Goal: Task Accomplishment & Management: Manage account settings

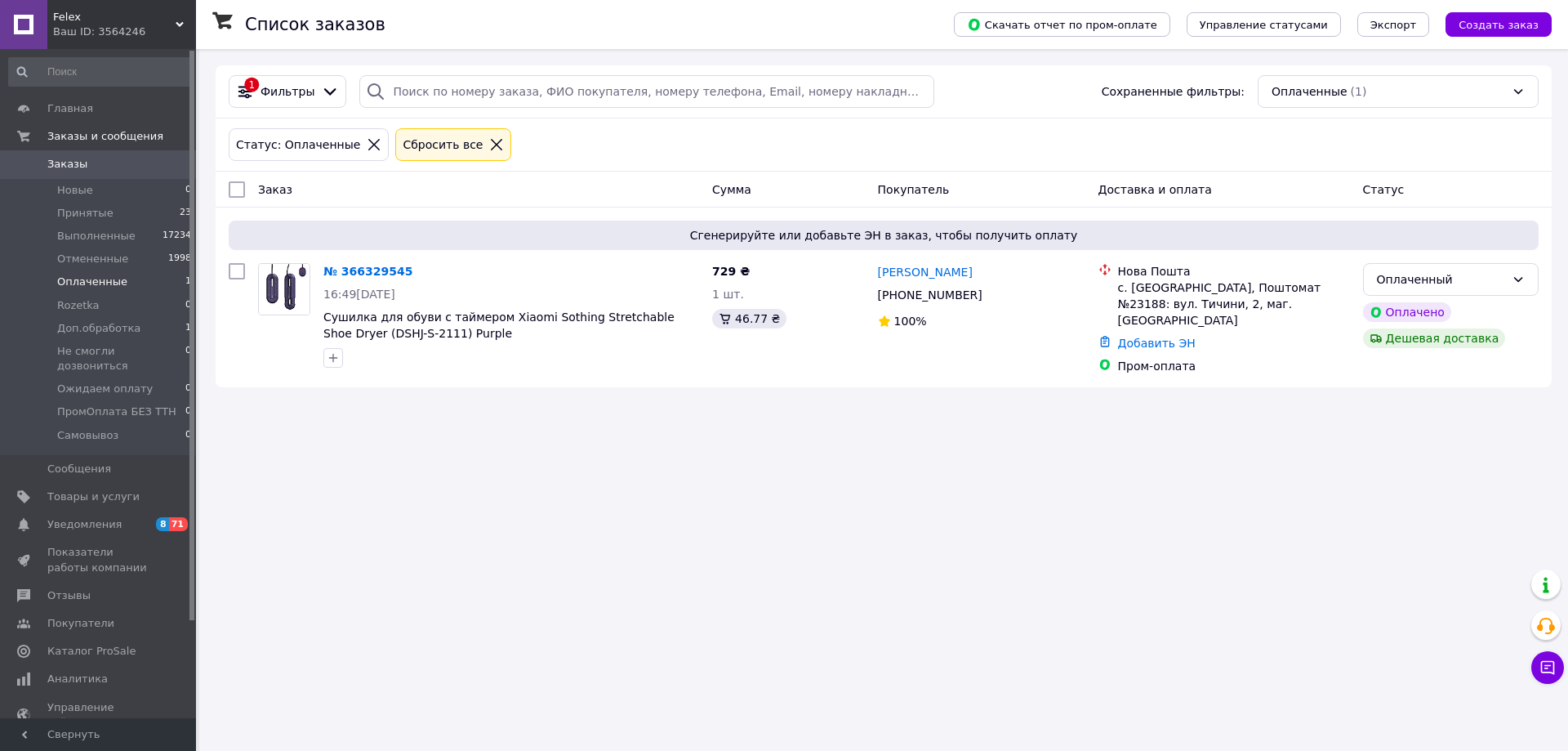
click at [111, 281] on span "Оплаченные" at bounding box center [92, 282] width 70 height 15
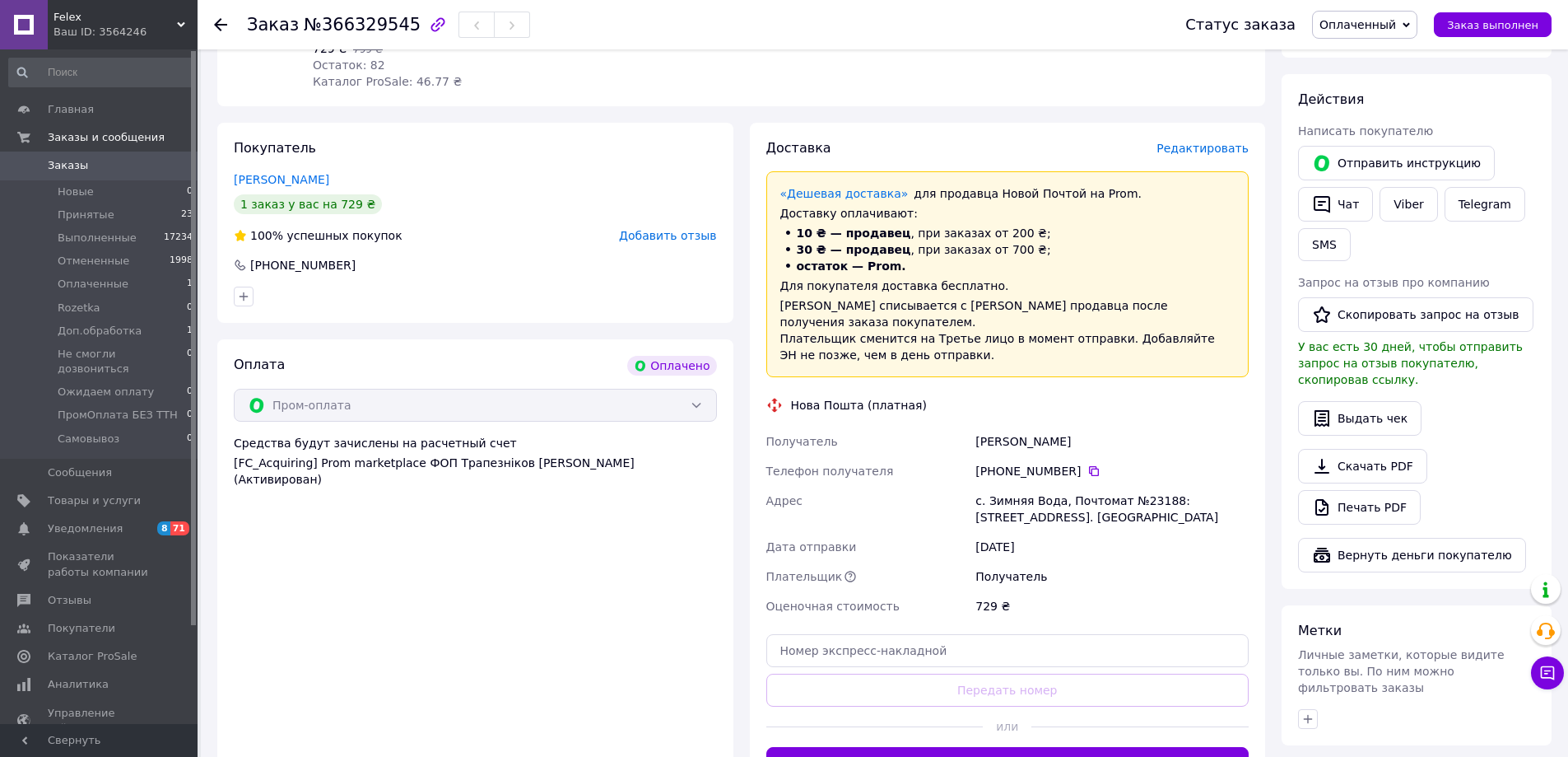
scroll to position [329, 0]
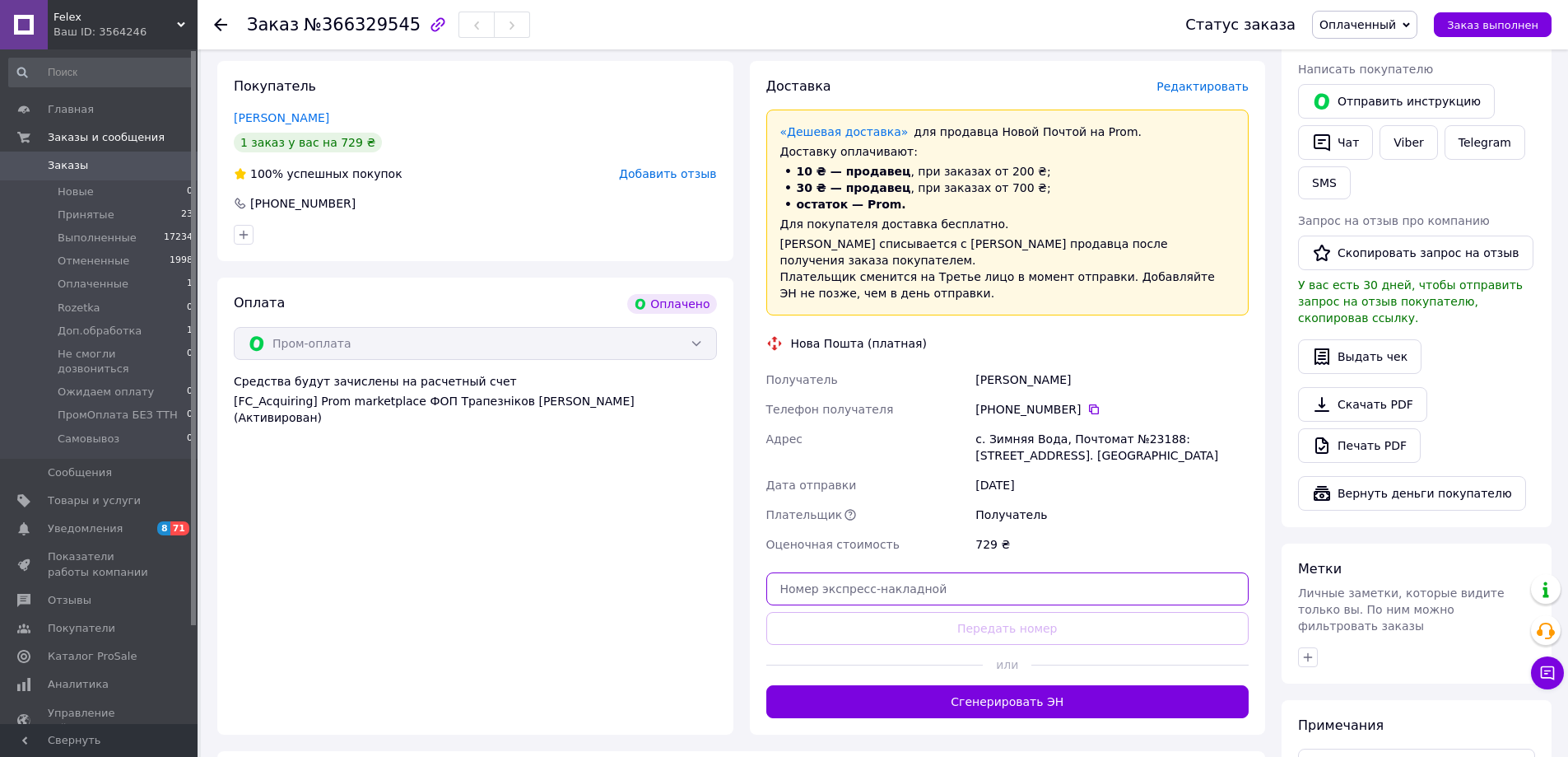
click at [906, 575] on input "text" at bounding box center [1007, 588] width 483 height 33
paste input "20451269182168"
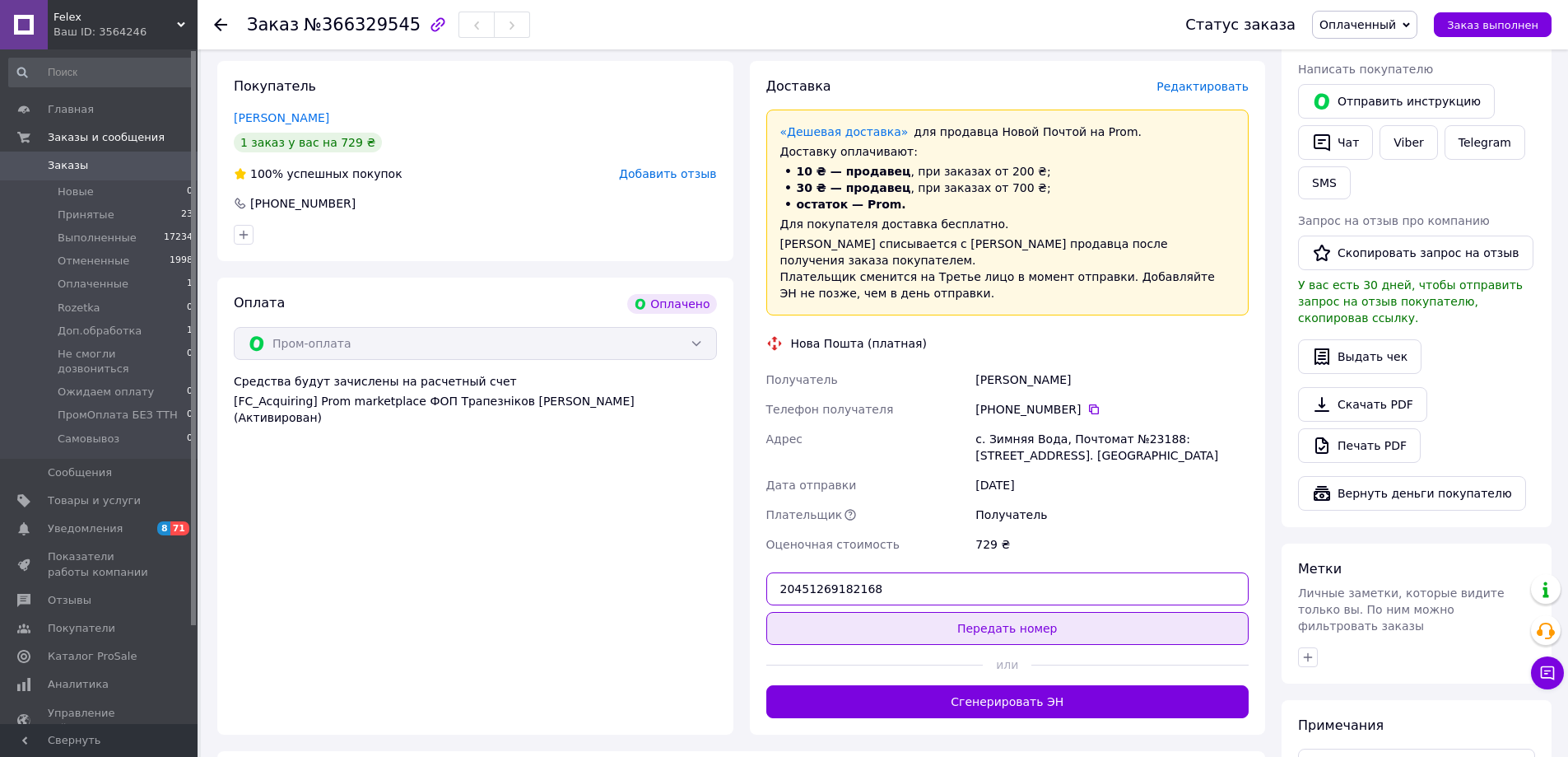
type input "20451269182168"
click at [996, 612] on button "Передать номер" at bounding box center [1007, 628] width 483 height 33
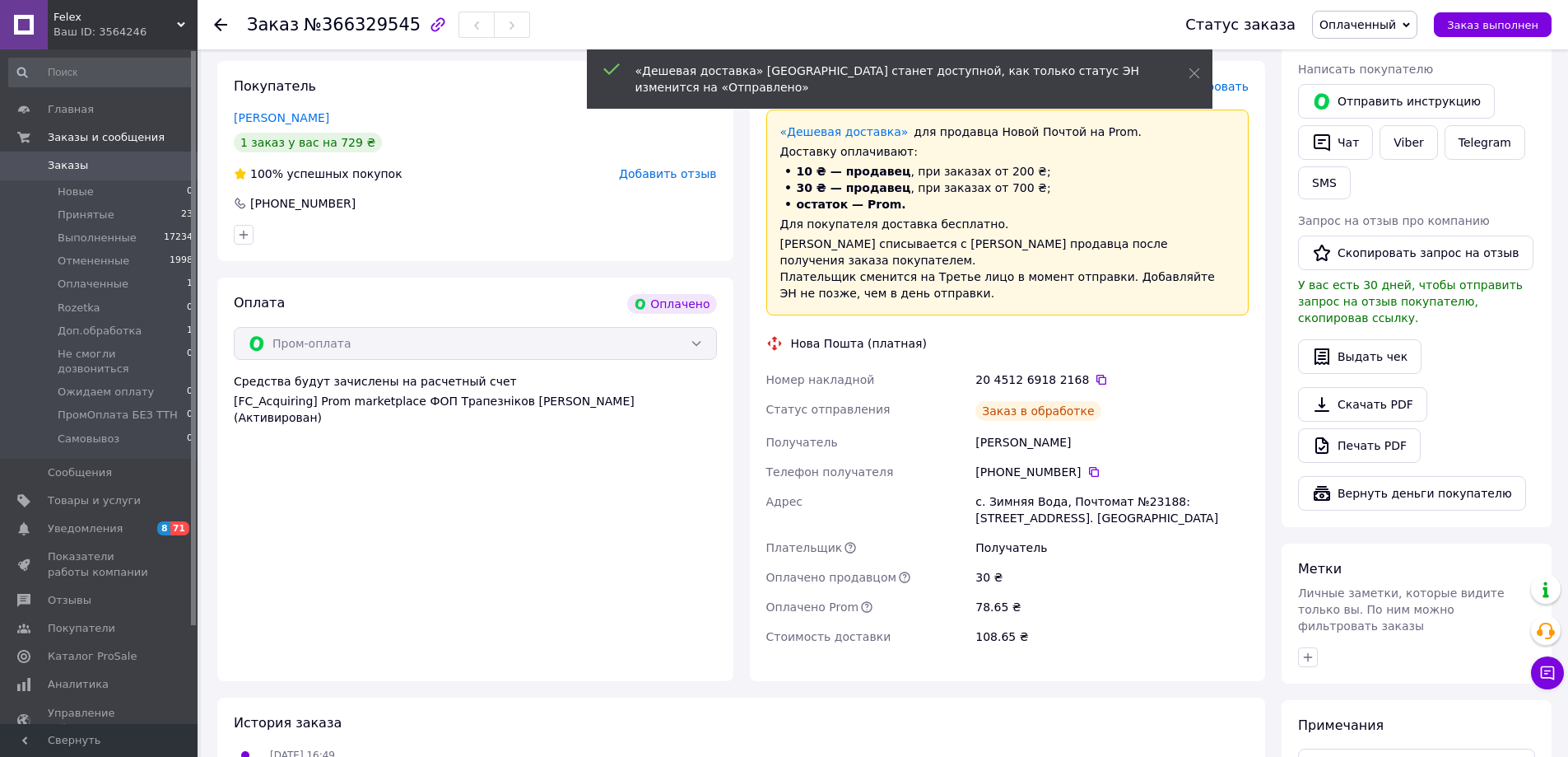
click at [1396, 25] on span "Оплаченный" at bounding box center [1357, 25] width 76 height 13
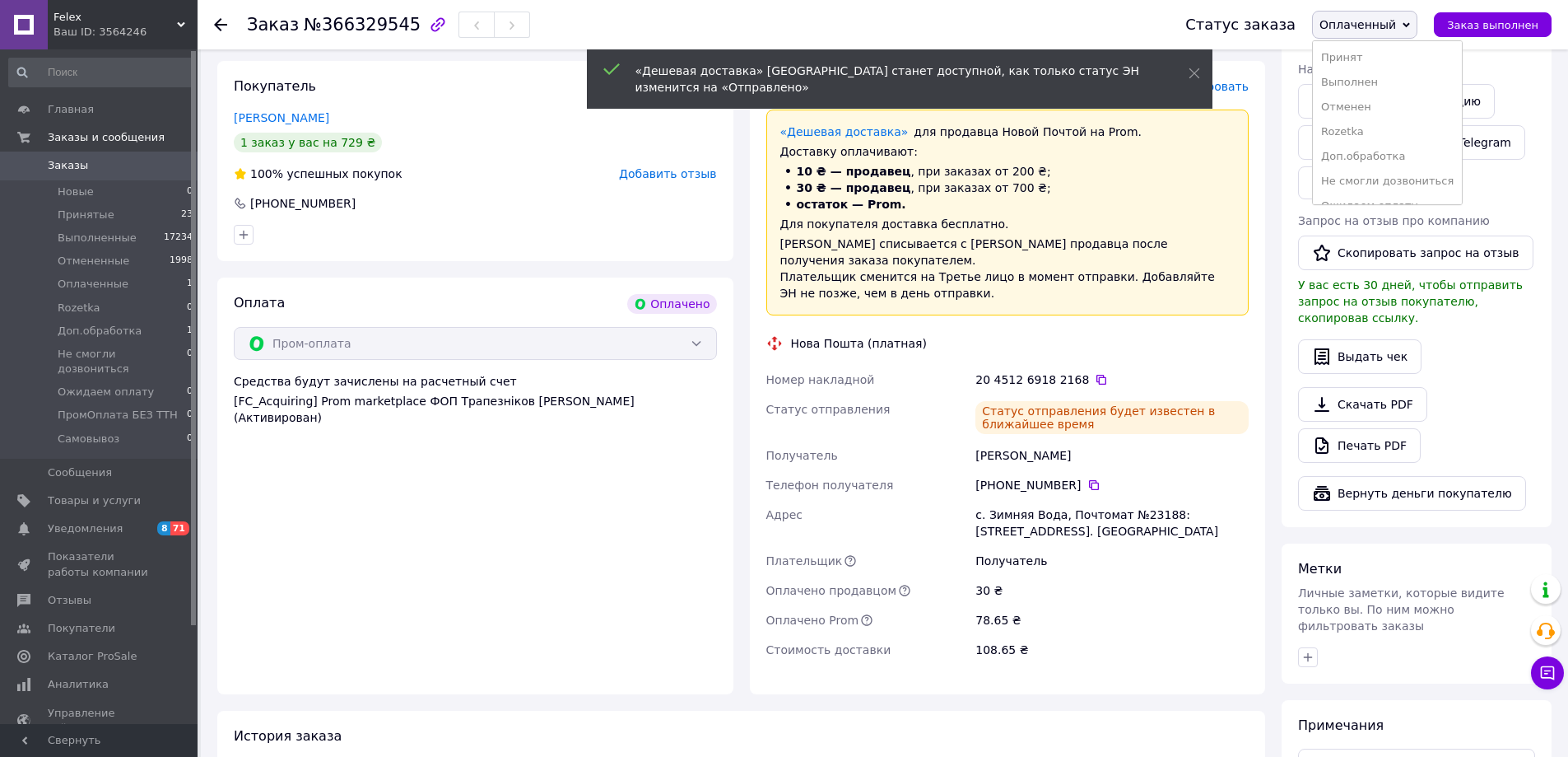
click at [1379, 59] on li "Принят" at bounding box center [1387, 58] width 149 height 25
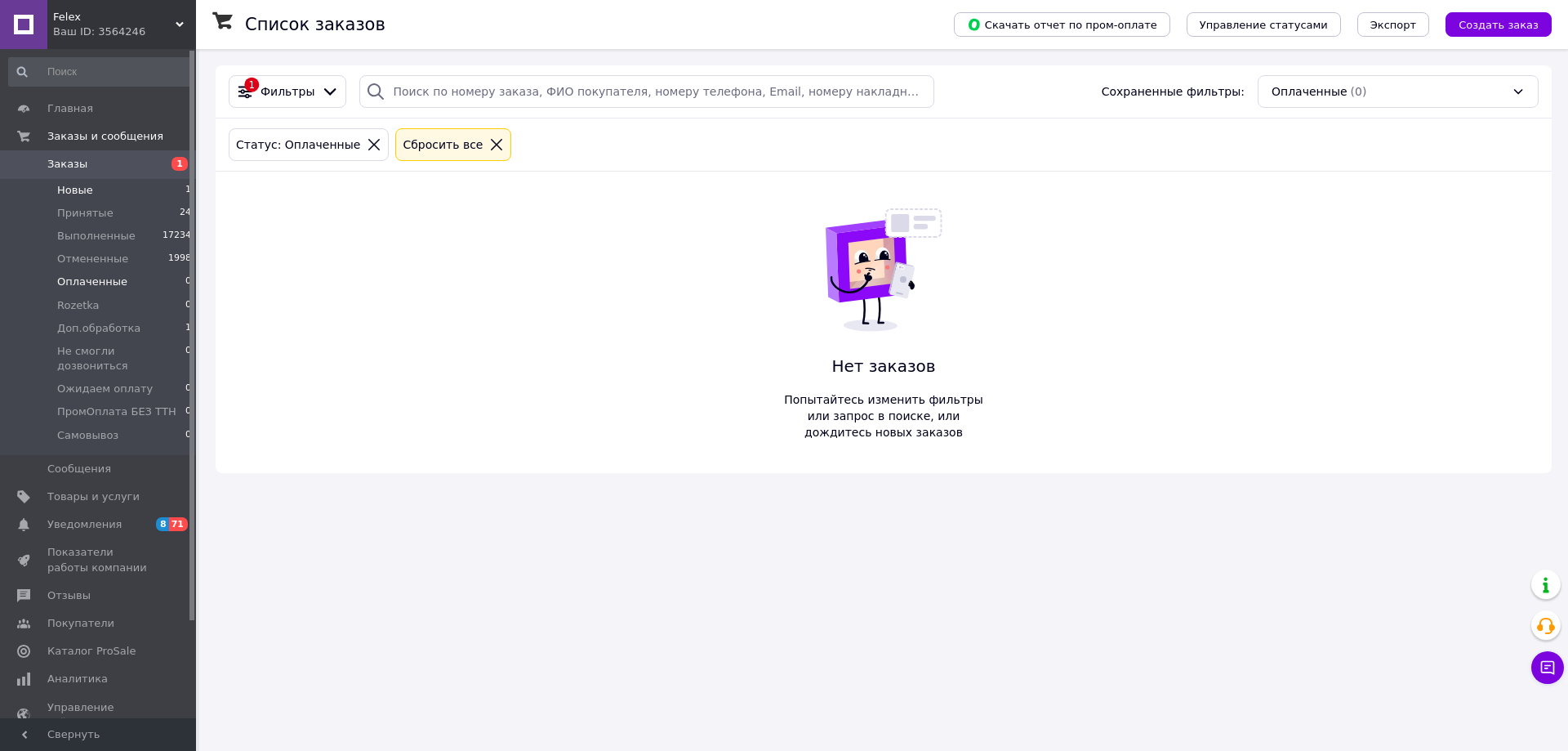
click at [171, 194] on li "Новые 1" at bounding box center [100, 190] width 201 height 22
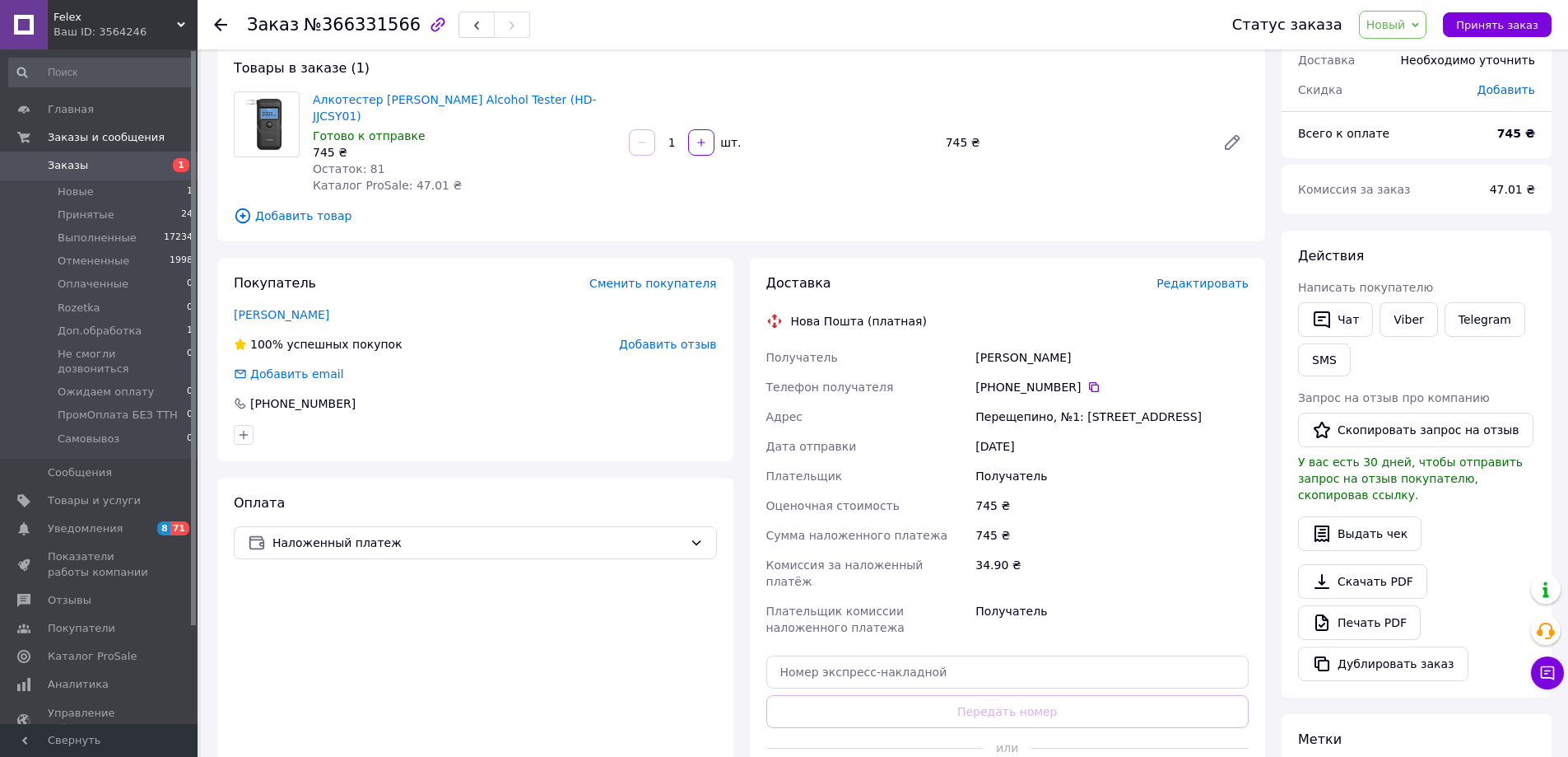
scroll to position [165, 0]
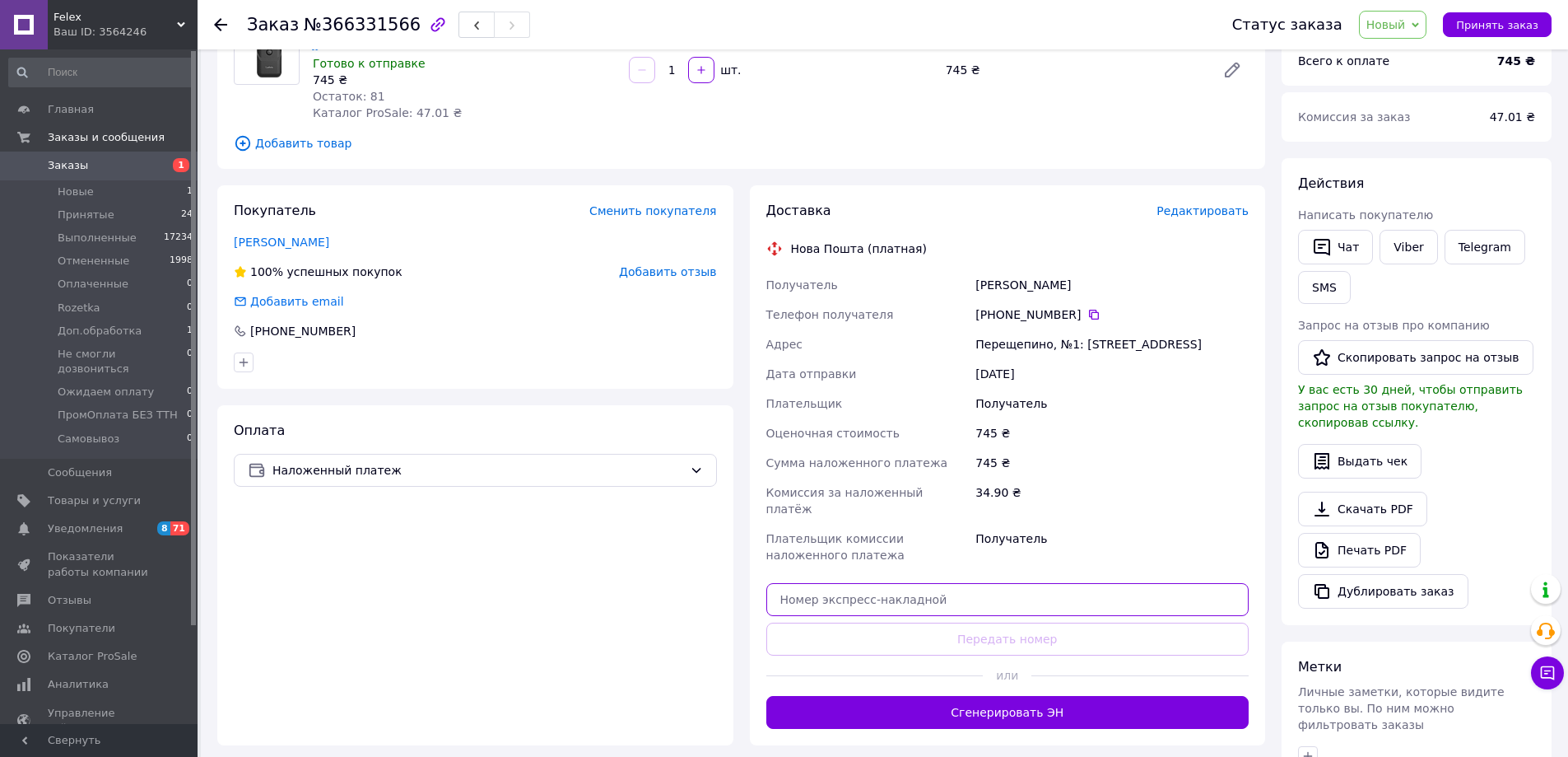
click at [952, 583] on input "text" at bounding box center [1007, 599] width 483 height 33
paste input "20451269185867"
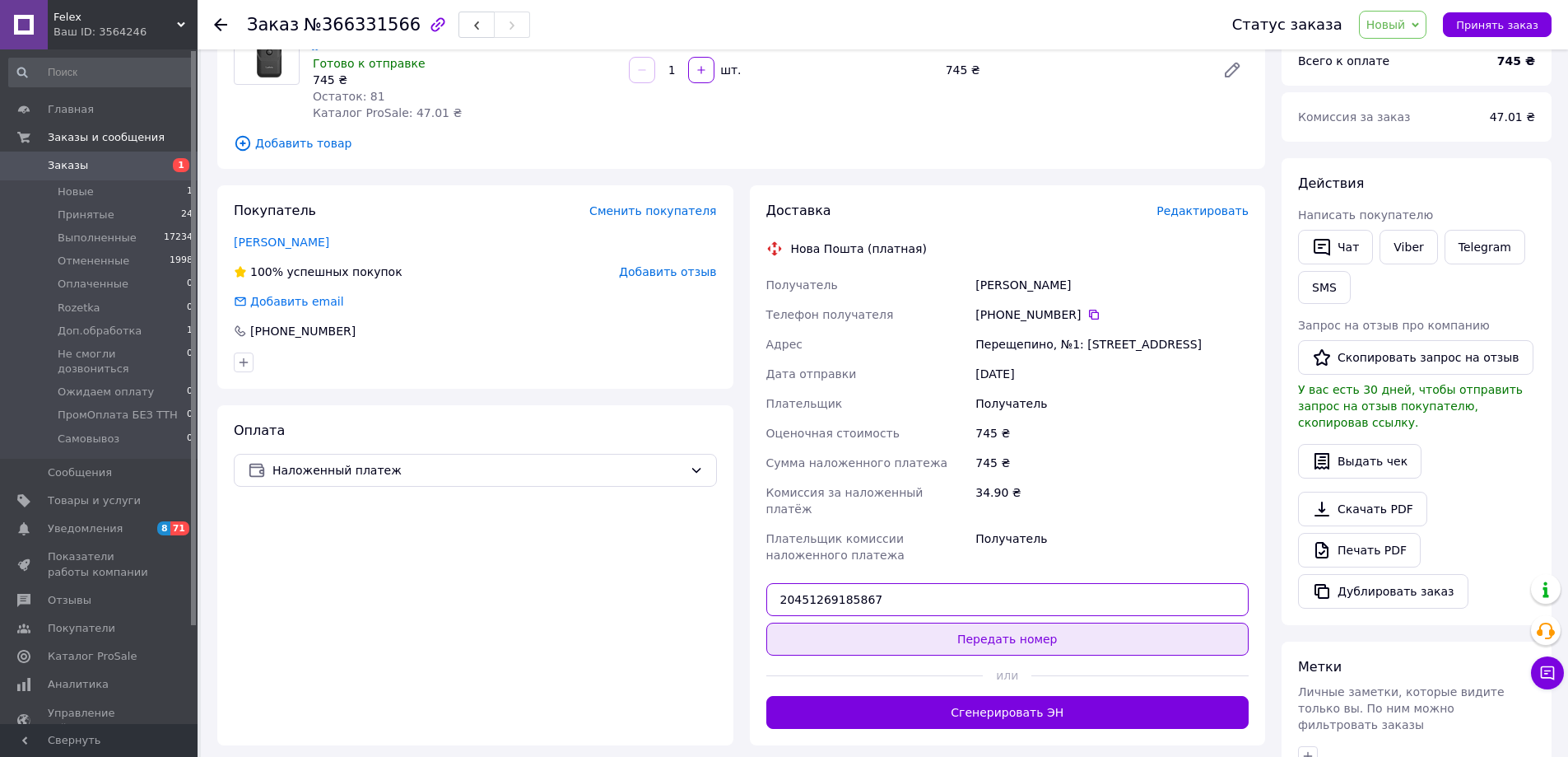
type input "20451269185867"
click at [956, 622] on button "Передать номер" at bounding box center [1007, 638] width 483 height 33
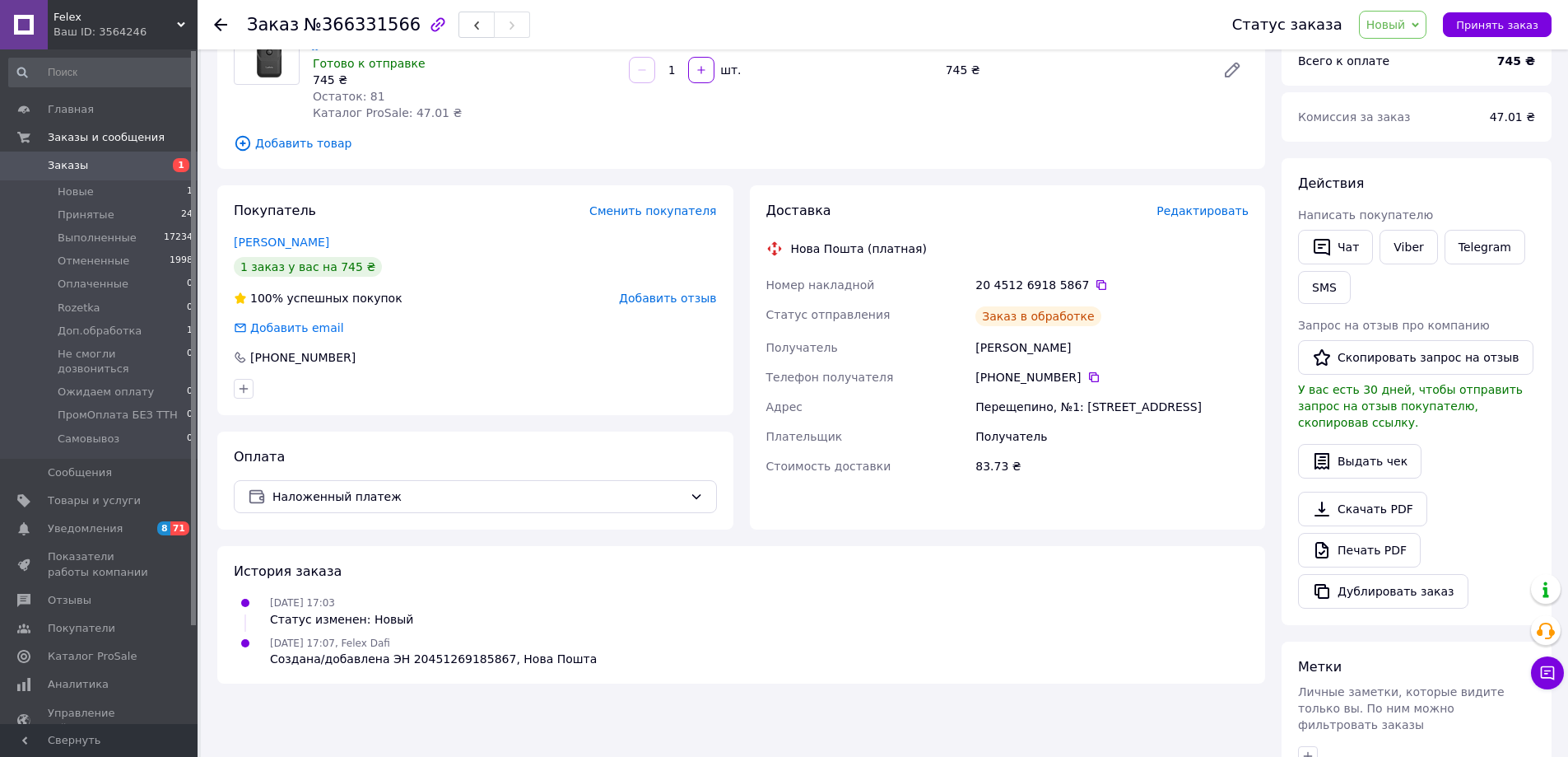
click at [1393, 31] on span "Новый" at bounding box center [1386, 25] width 40 height 13
click at [1391, 49] on li "Принят" at bounding box center [1434, 58] width 149 height 25
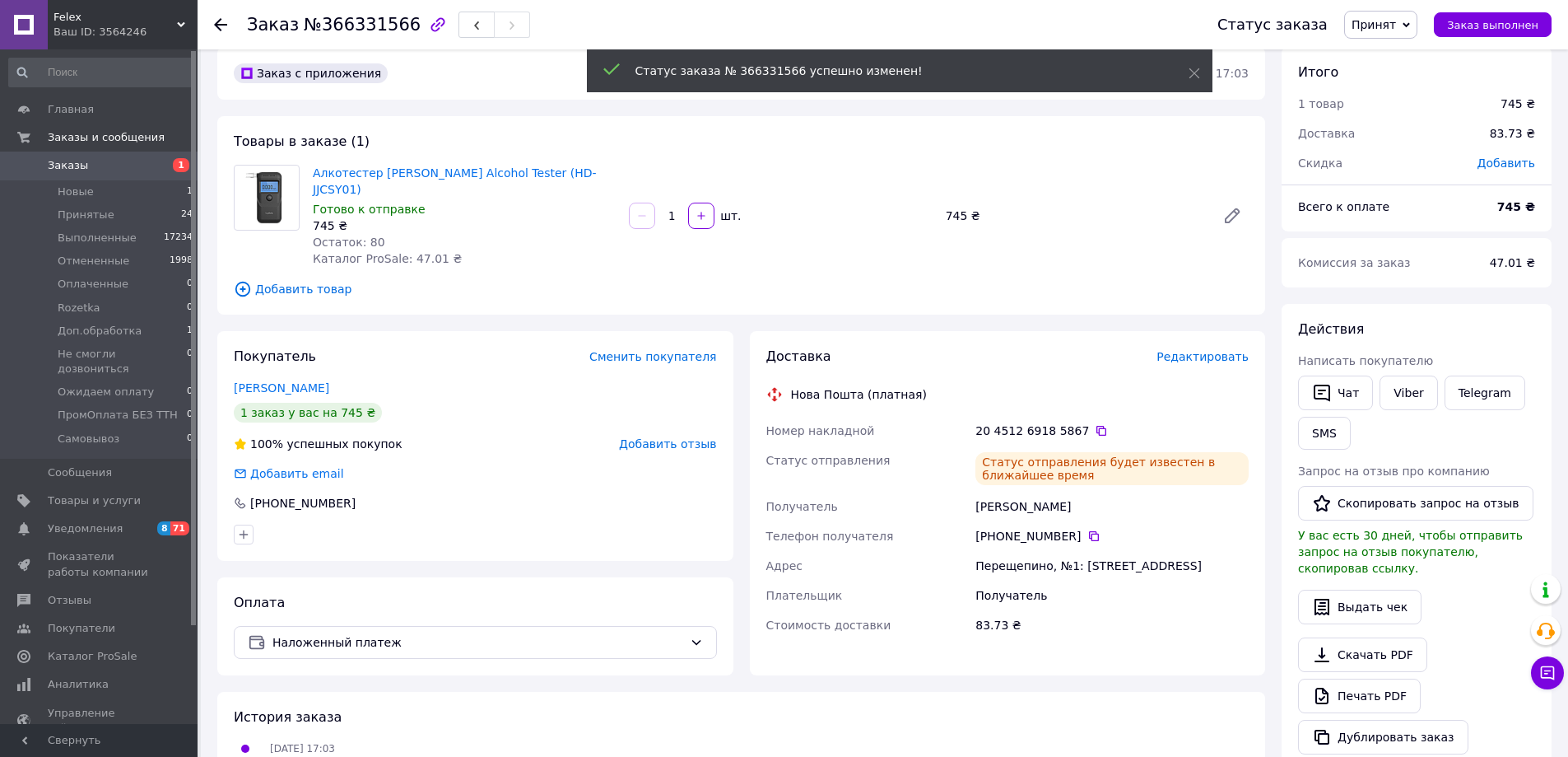
scroll to position [0, 0]
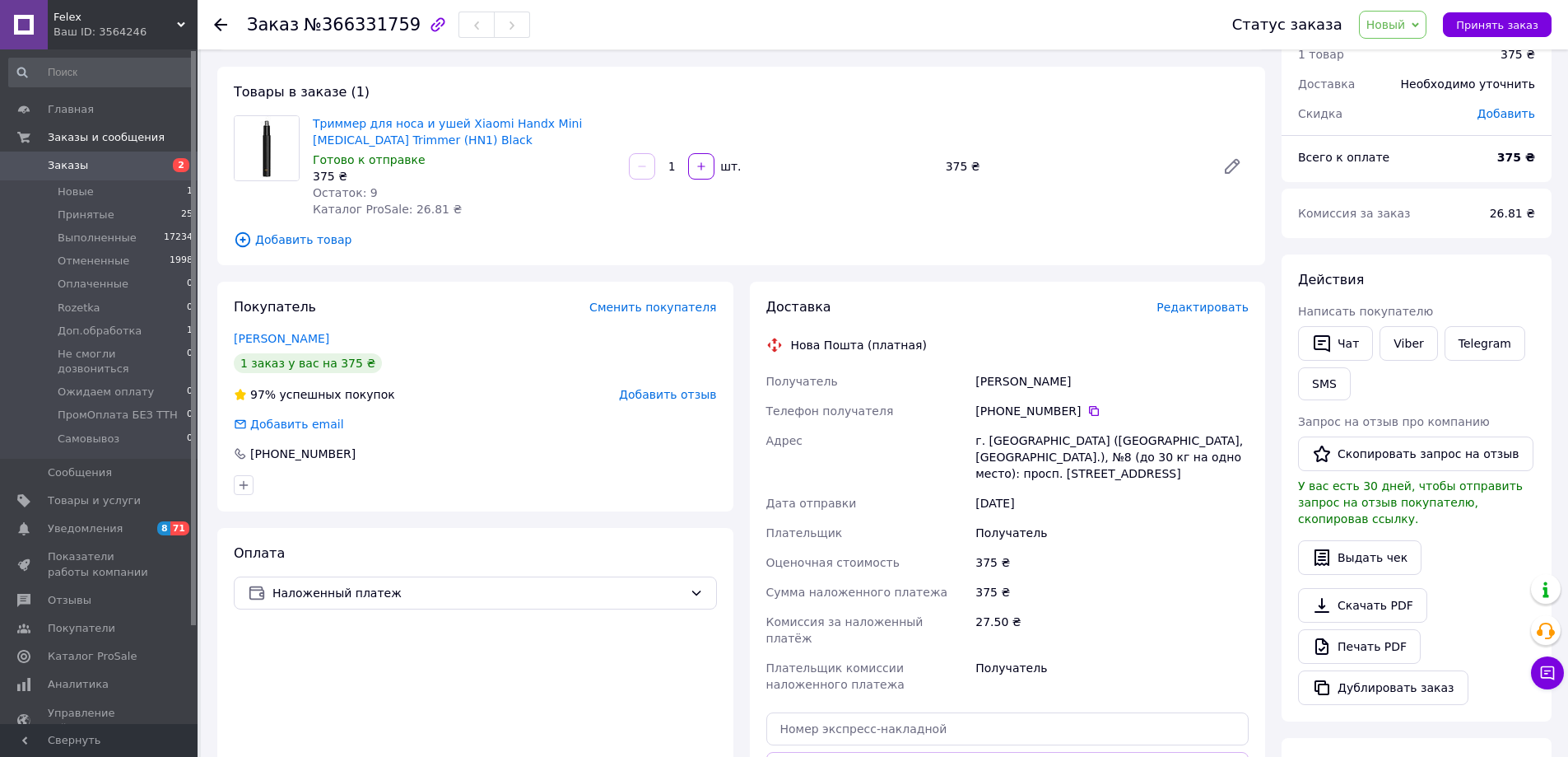
scroll to position [165, 0]
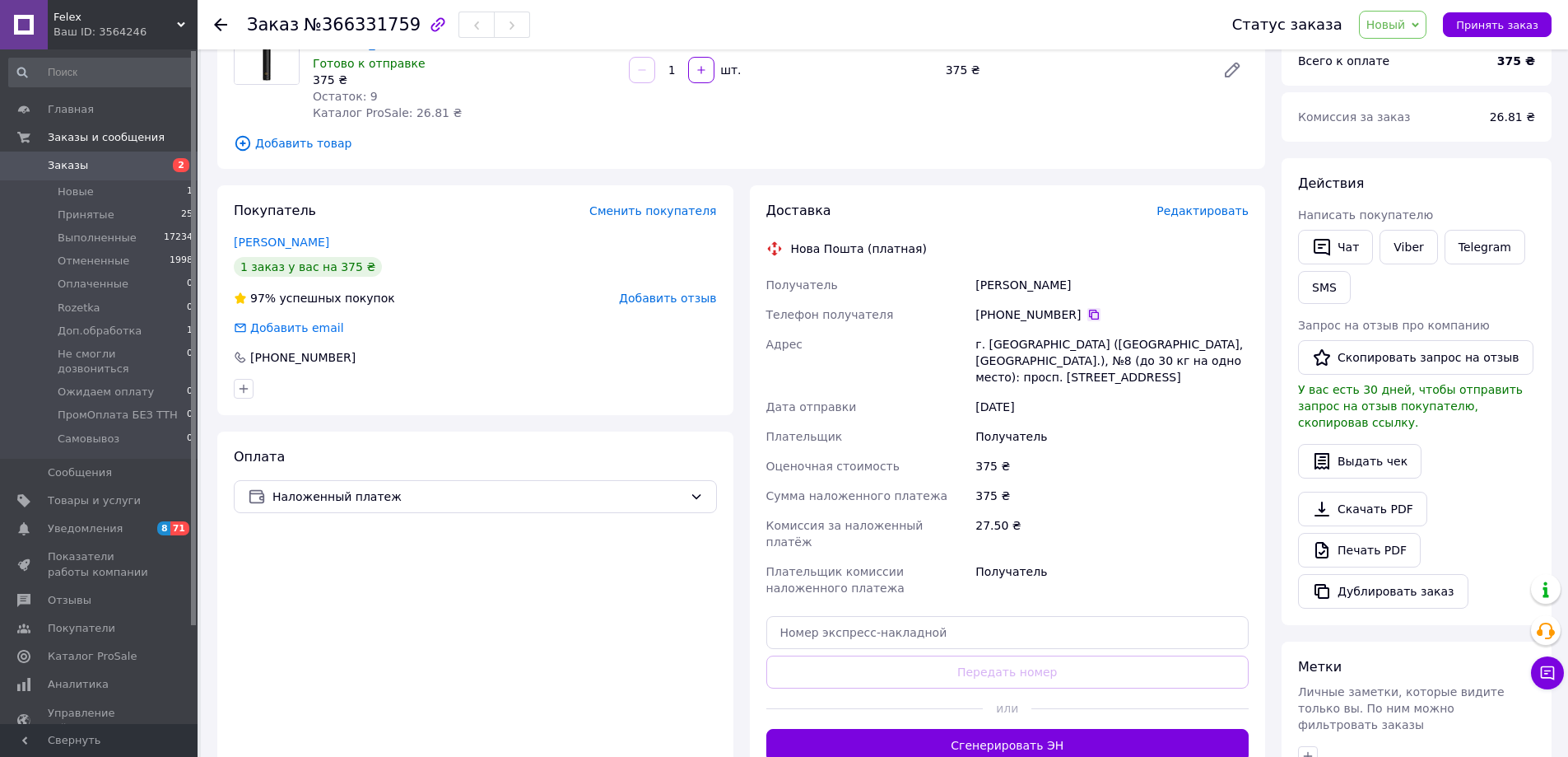
click at [1087, 319] on icon at bounding box center [1094, 315] width 13 height 13
click at [652, 691] on div "Оплата Наложенный платеж" at bounding box center [476, 605] width 516 height 347
click at [1426, 34] on span "Новый" at bounding box center [1393, 25] width 68 height 28
click at [1435, 114] on li "Не смогли дозвониться" at bounding box center [1434, 113] width 149 height 25
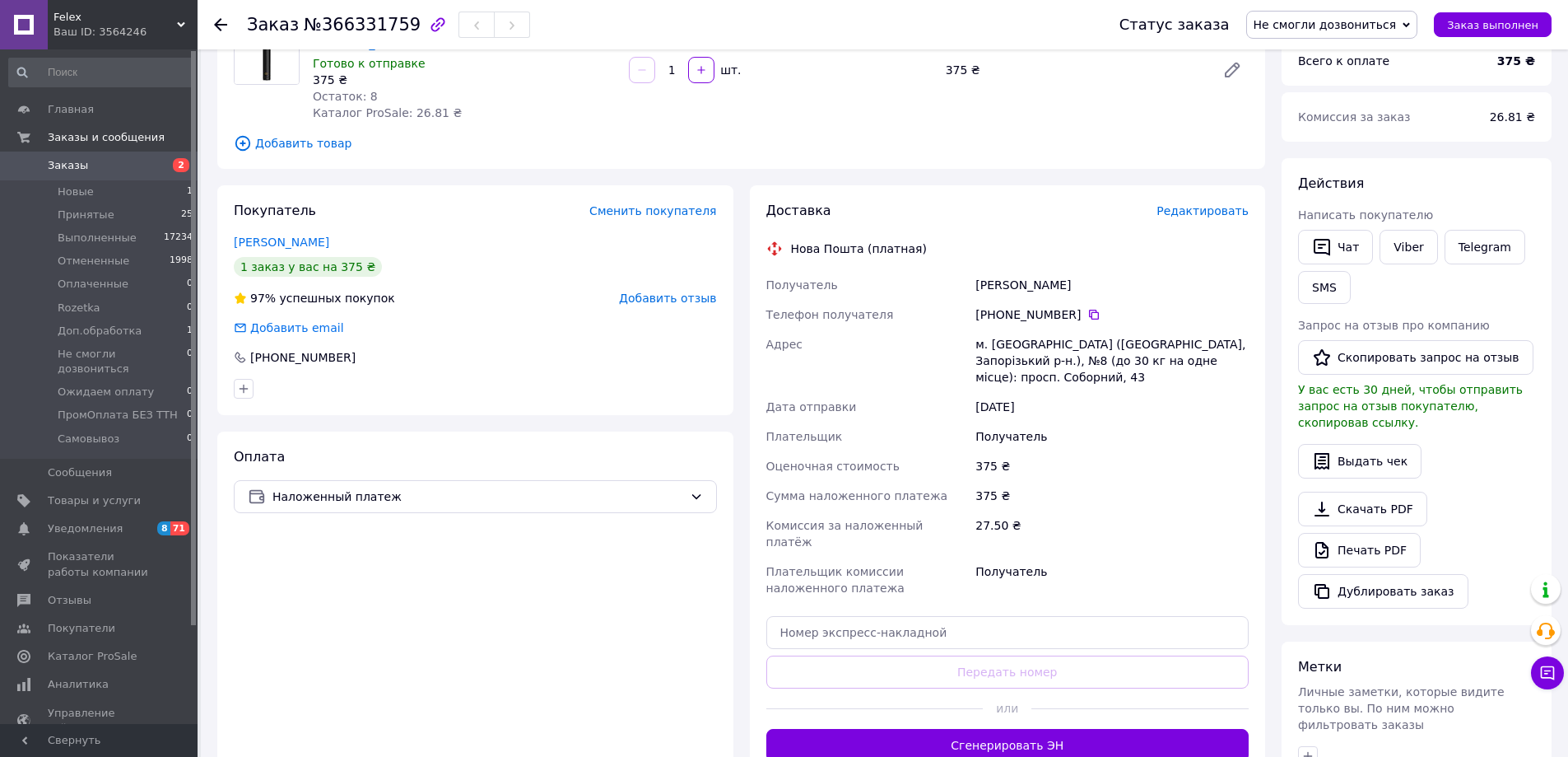
click at [495, 712] on div "Оплата Наложенный платеж" at bounding box center [476, 605] width 516 height 347
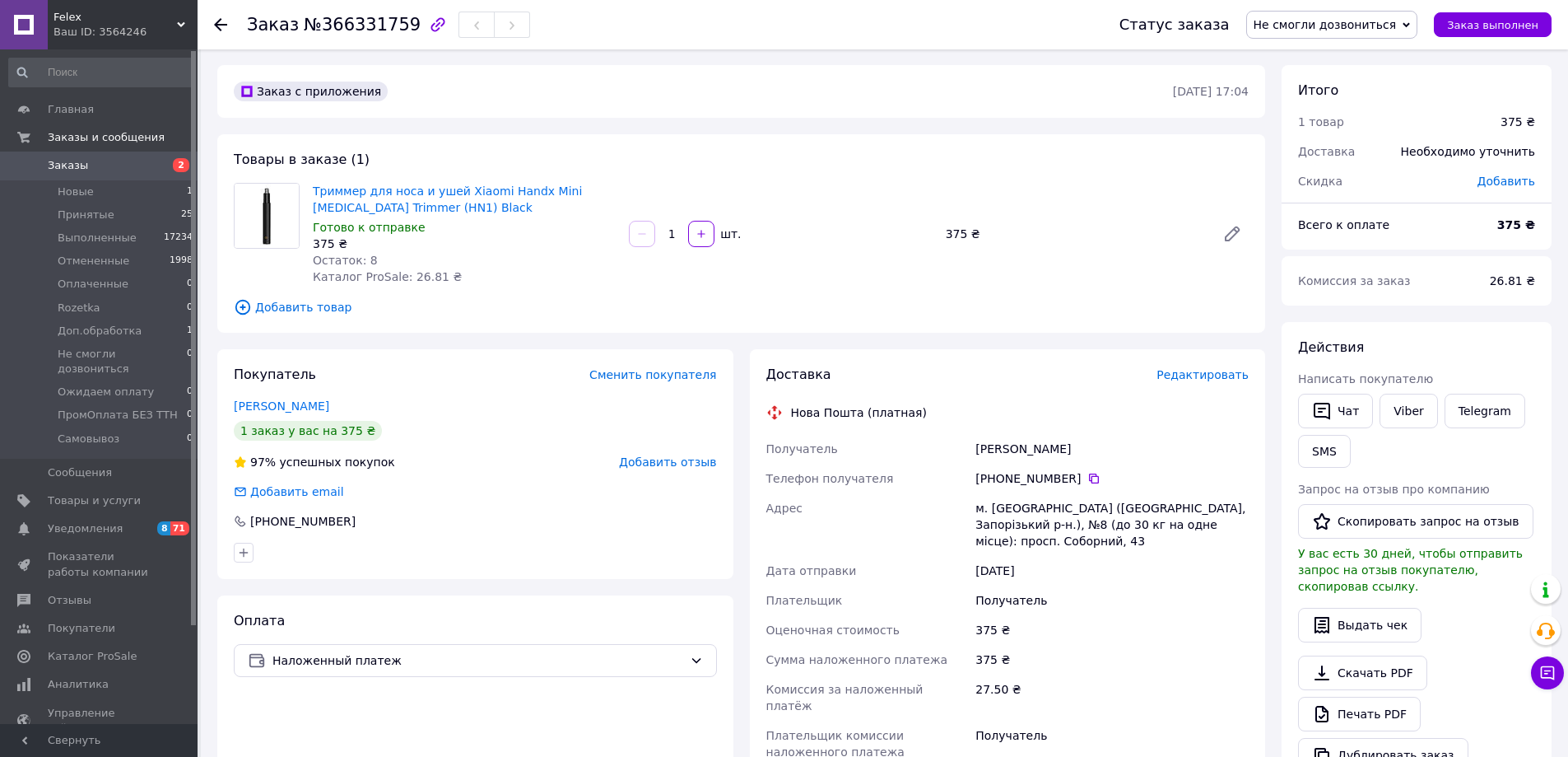
scroll to position [0, 0]
